Goal: Connect with others

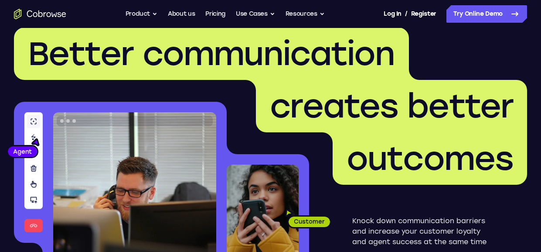
scroll to position [18, 0]
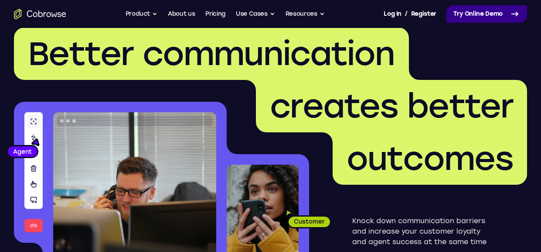
click at [513, 14] on icon at bounding box center [515, 13] width 6 height 3
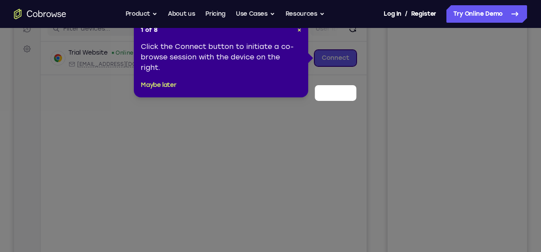
scroll to position [82, 0]
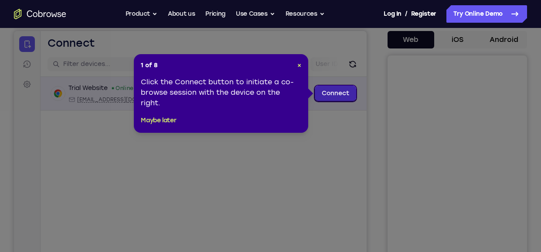
click at [333, 95] on link "Connect" at bounding box center [335, 93] width 41 height 16
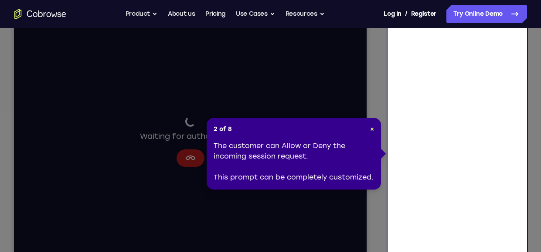
scroll to position [119, 0]
click at [370, 129] on span "×" at bounding box center [372, 128] width 4 height 7
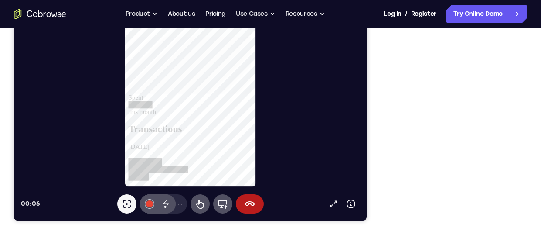
scroll to position [186, 0]
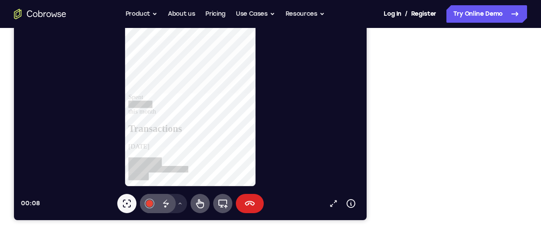
click at [245, 203] on icon at bounding box center [250, 203] width 10 height 5
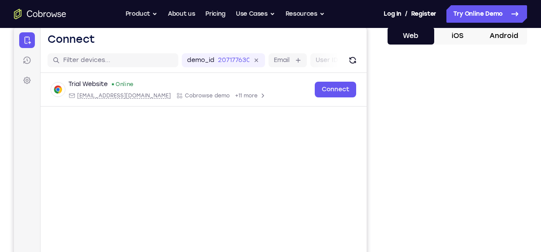
scroll to position [85, 0]
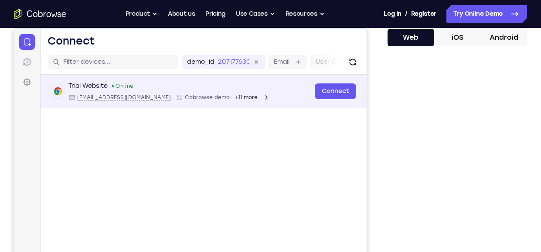
click at [313, 92] on div "Trial Website Online [EMAIL_ADDRESS][DOMAIN_NAME] Cobrowse demo +11 more [EMAIL…" at bounding box center [203, 91] width 305 height 19
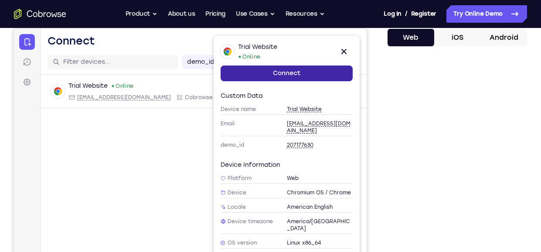
click at [301, 78] on link "Connect" at bounding box center [287, 73] width 132 height 16
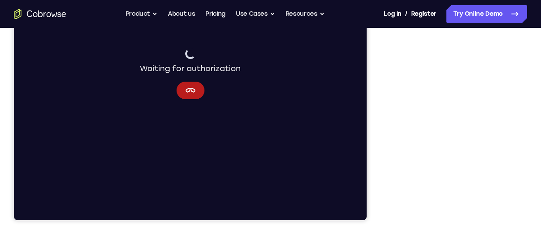
scroll to position [186, 0]
click at [197, 94] on button "Cancel" at bounding box center [191, 90] width 28 height 17
